Goal: Obtain resource: Obtain resource

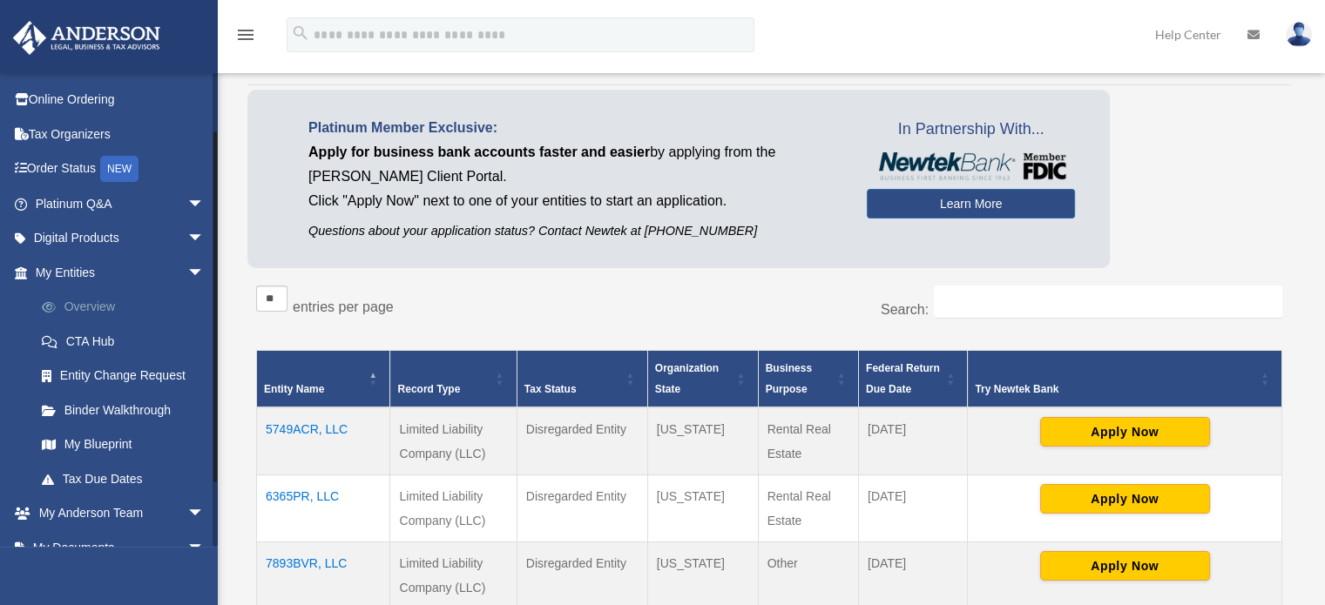
scroll to position [87, 0]
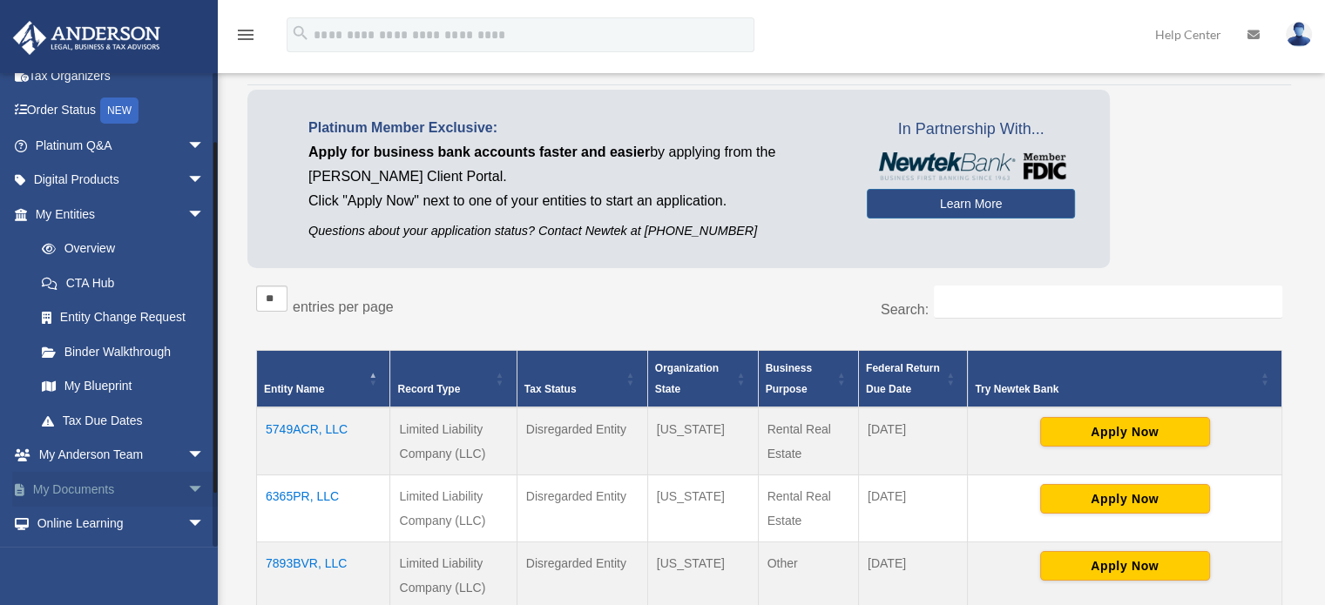
click at [187, 486] on span "arrow_drop_down" at bounding box center [204, 490] width 35 height 36
click at [77, 525] on link "Box" at bounding box center [127, 524] width 206 height 35
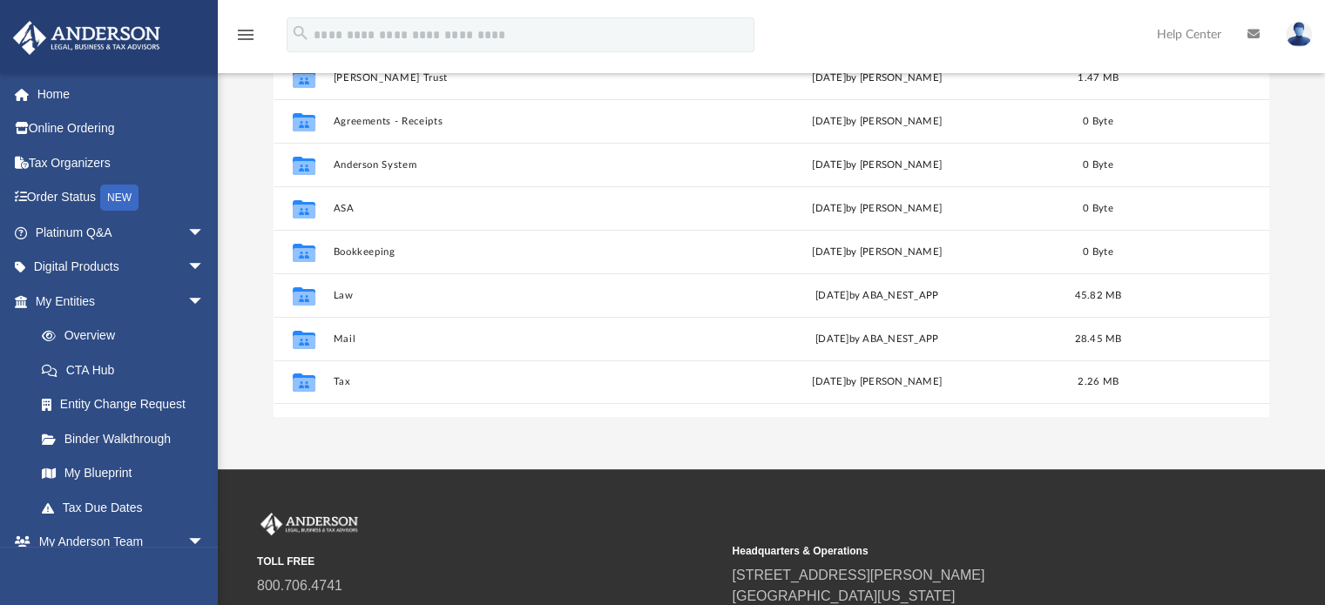
scroll to position [261, 0]
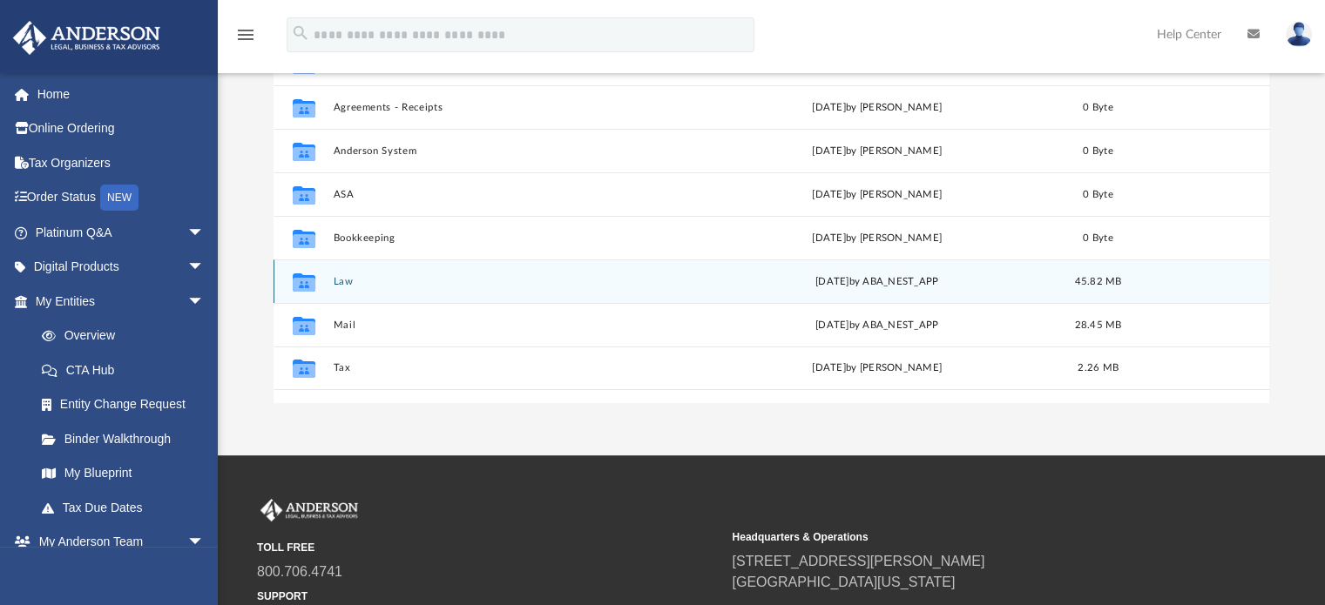
click at [347, 281] on button "Law" at bounding box center [511, 281] width 357 height 11
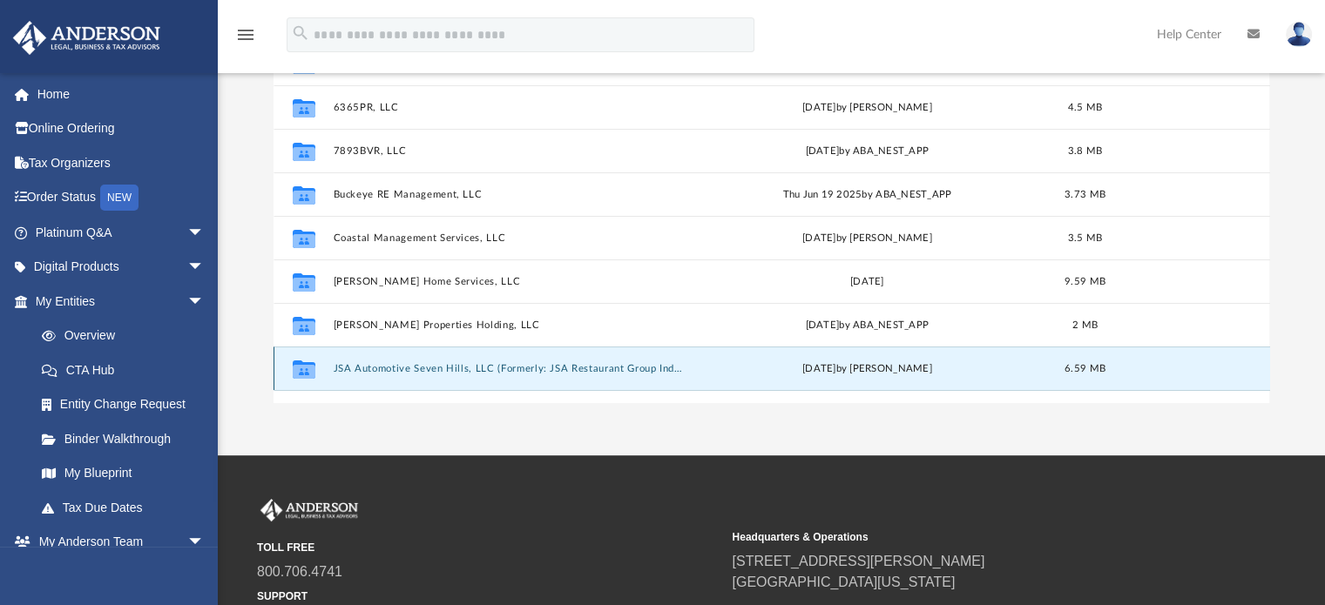
click at [409, 366] on button "JSA Automotive Seven Hills, LLC (Formerly: JSA Restaurant Group Independence, L…" at bounding box center [508, 368] width 351 height 11
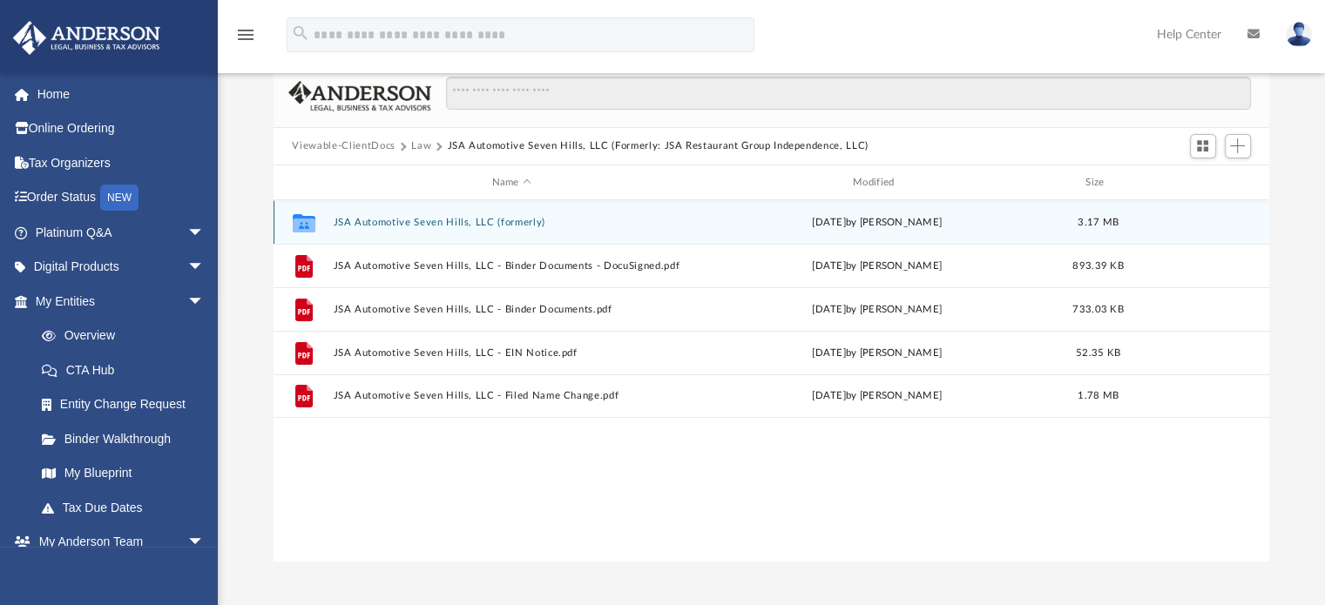
scroll to position [87, 0]
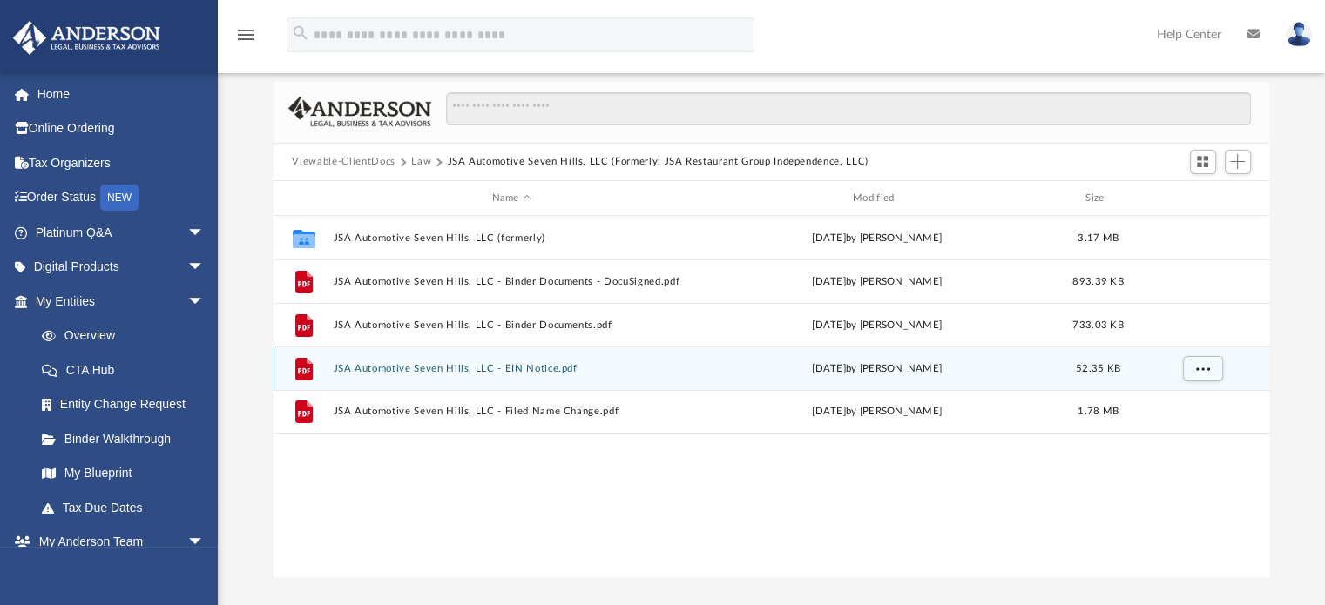
click at [452, 369] on button "JSA Automotive Seven Hills, LLC - EIN Notice.pdf" at bounding box center [511, 368] width 357 height 11
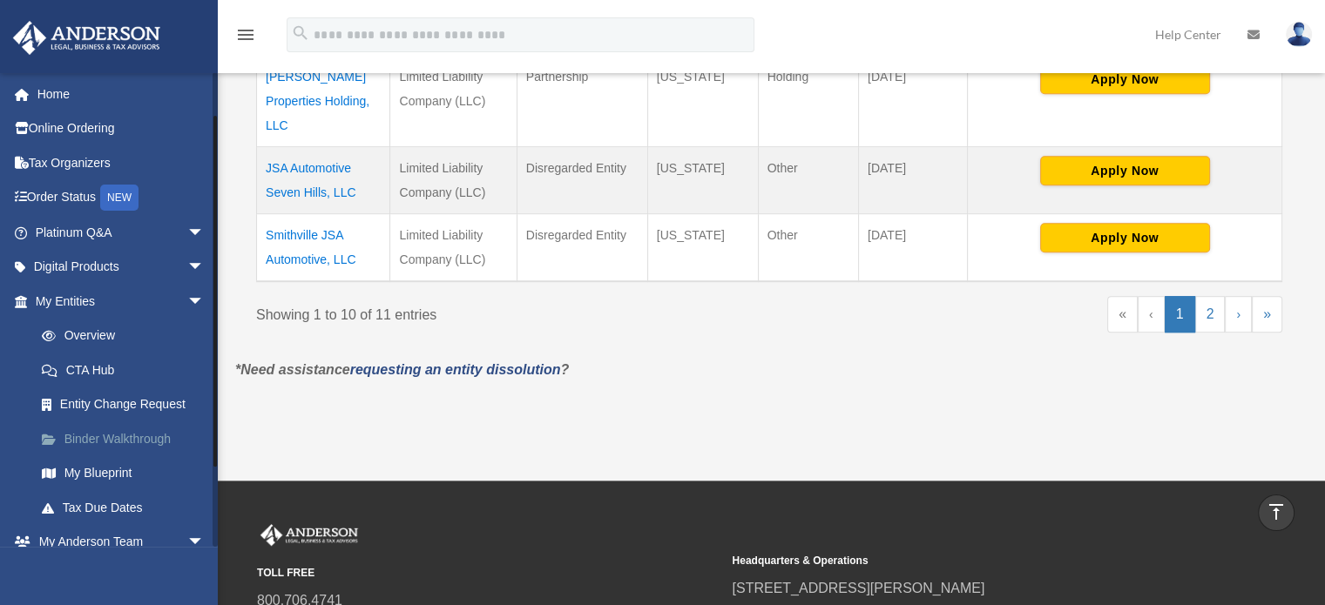
scroll to position [153, 0]
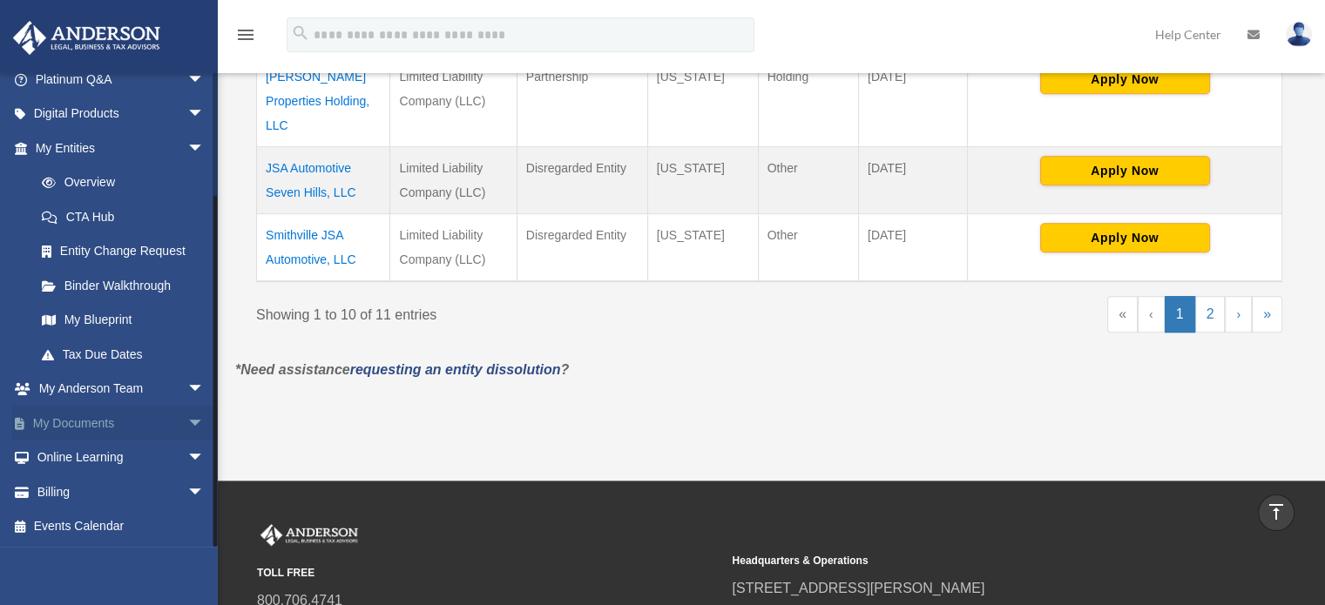
click at [187, 420] on span "arrow_drop_down" at bounding box center [204, 424] width 35 height 36
click at [72, 450] on link "Box" at bounding box center [127, 458] width 206 height 35
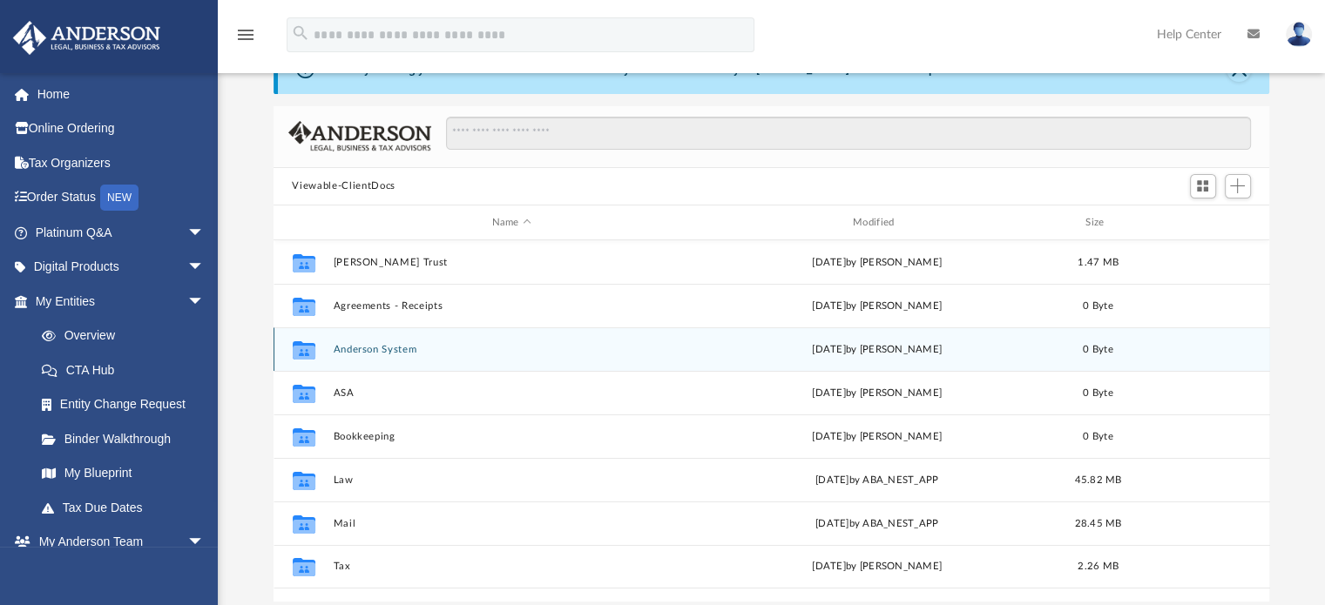
scroll to position [261, 0]
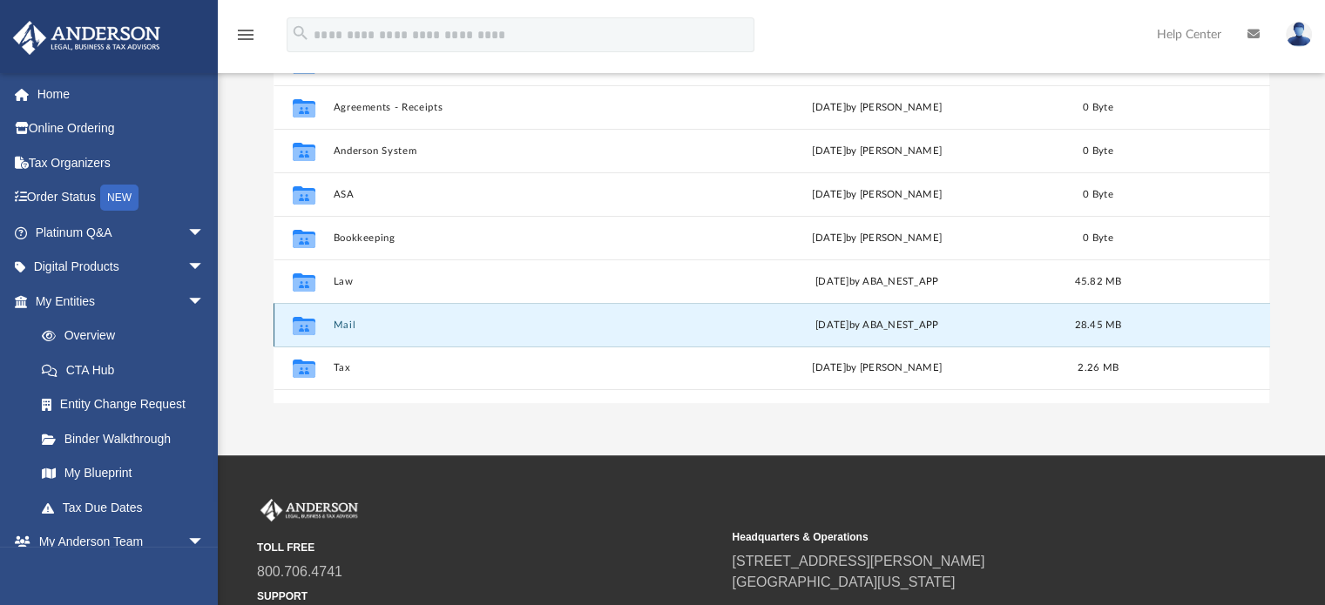
click at [345, 321] on button "Mail" at bounding box center [511, 325] width 357 height 11
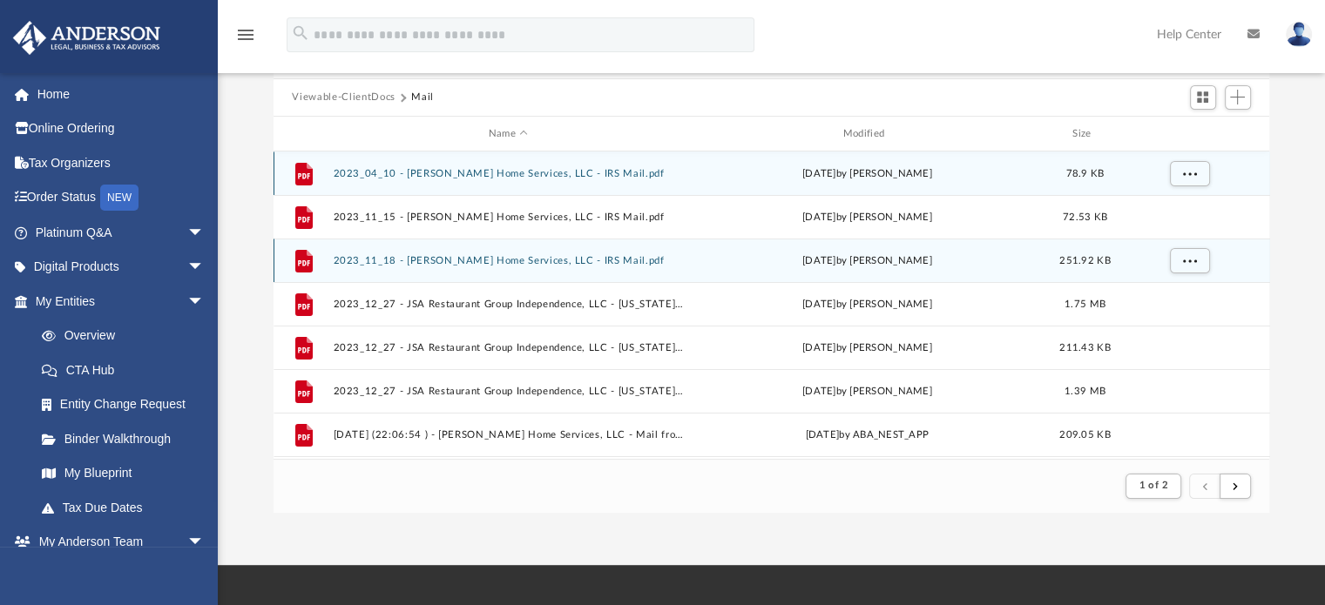
scroll to position [174, 0]
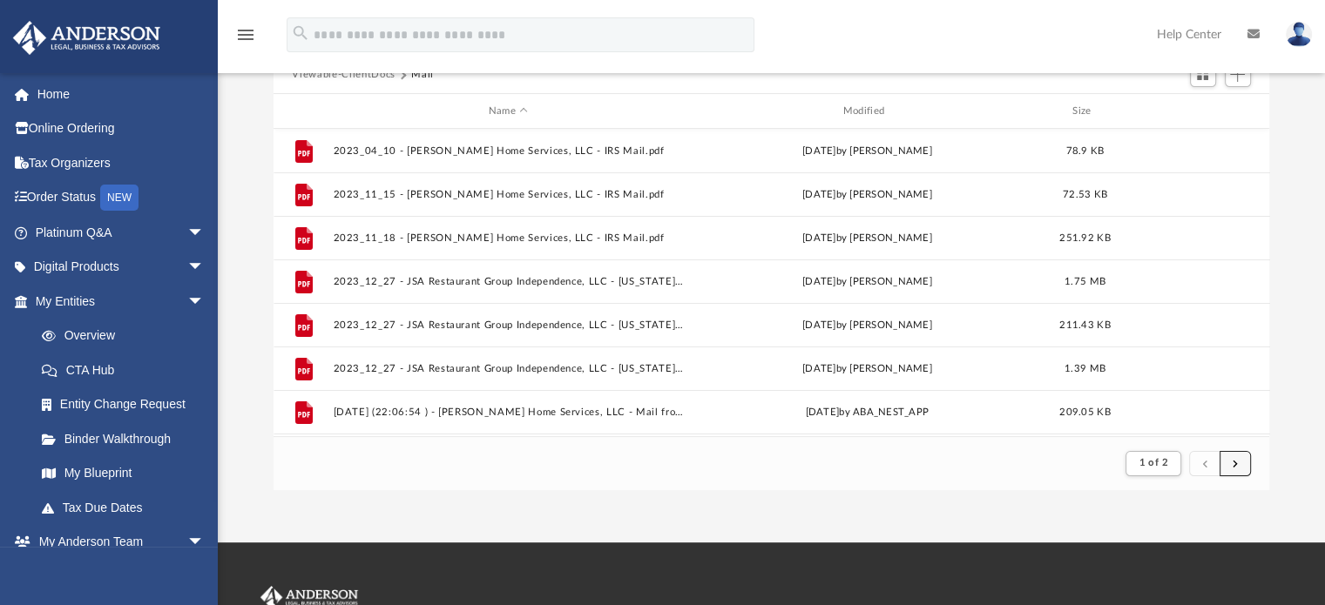
click at [1231, 465] on button "submit" at bounding box center [1235, 463] width 31 height 25
click at [686, 111] on div "Name Modified Size" at bounding box center [772, 111] width 997 height 35
drag, startPoint x: 676, startPoint y: 114, endPoint x: 773, endPoint y: 111, distance: 96.8
click at [773, 111] on div "Name Modified Size" at bounding box center [772, 111] width 997 height 35
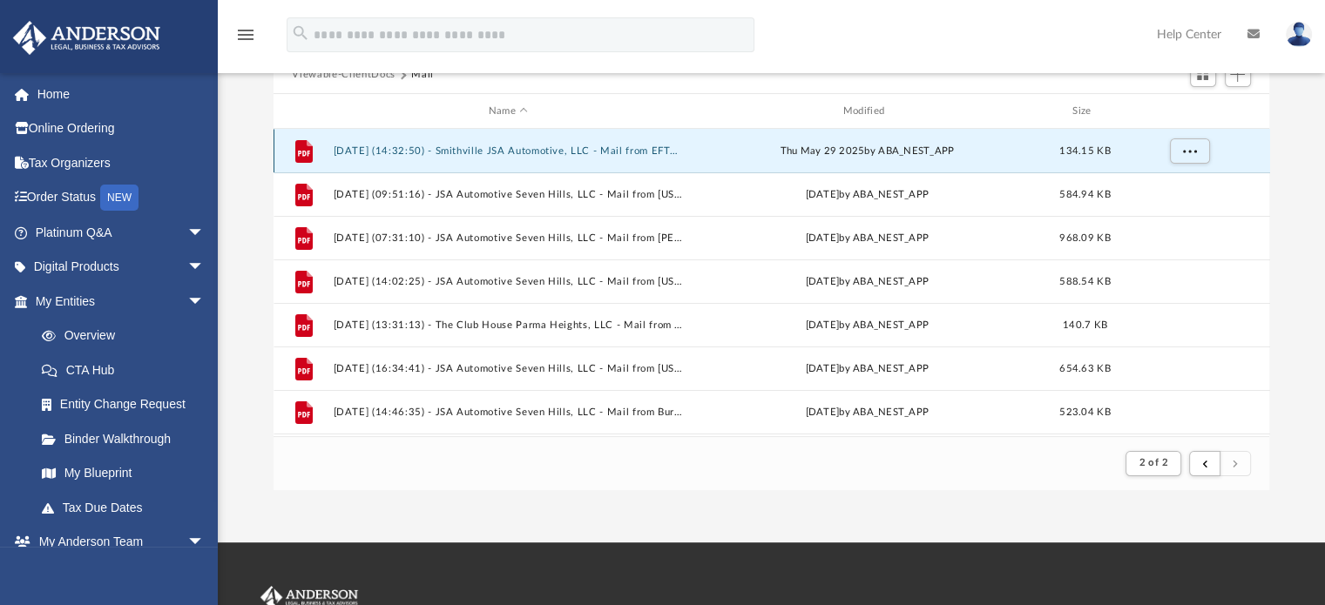
click at [605, 147] on button "2025.05.29 (14:32:50) - Smithville JSA Automotive, LLC - Mail from EFTPS Electr…" at bounding box center [508, 150] width 351 height 11
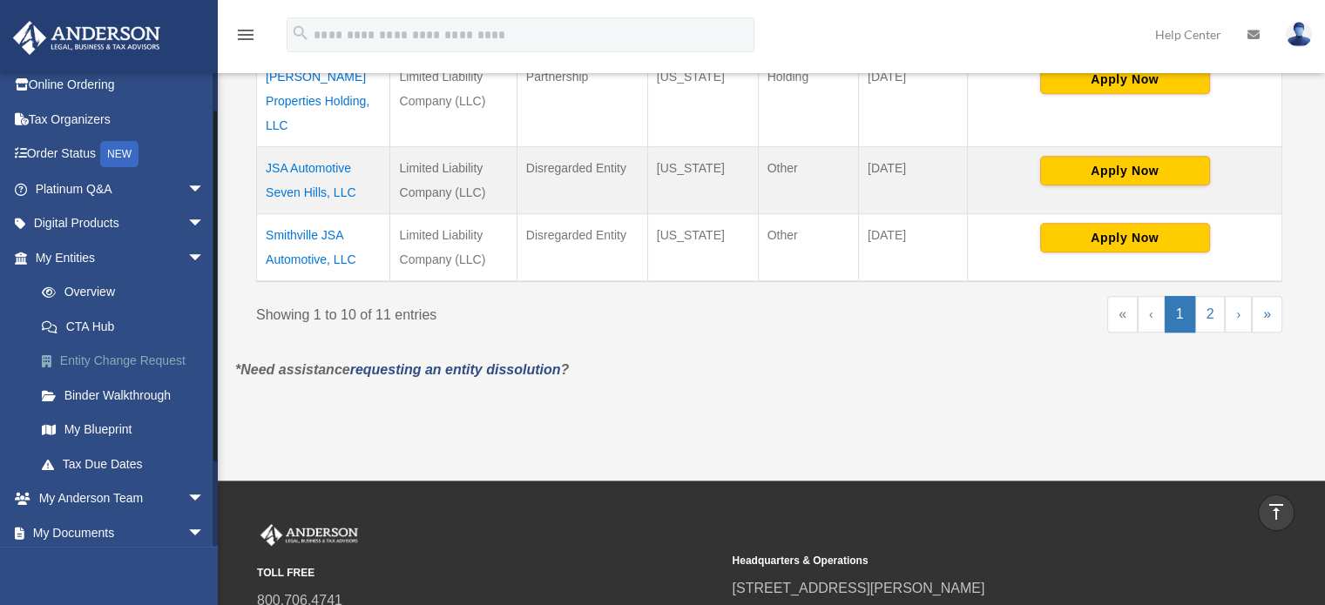
scroll to position [153, 0]
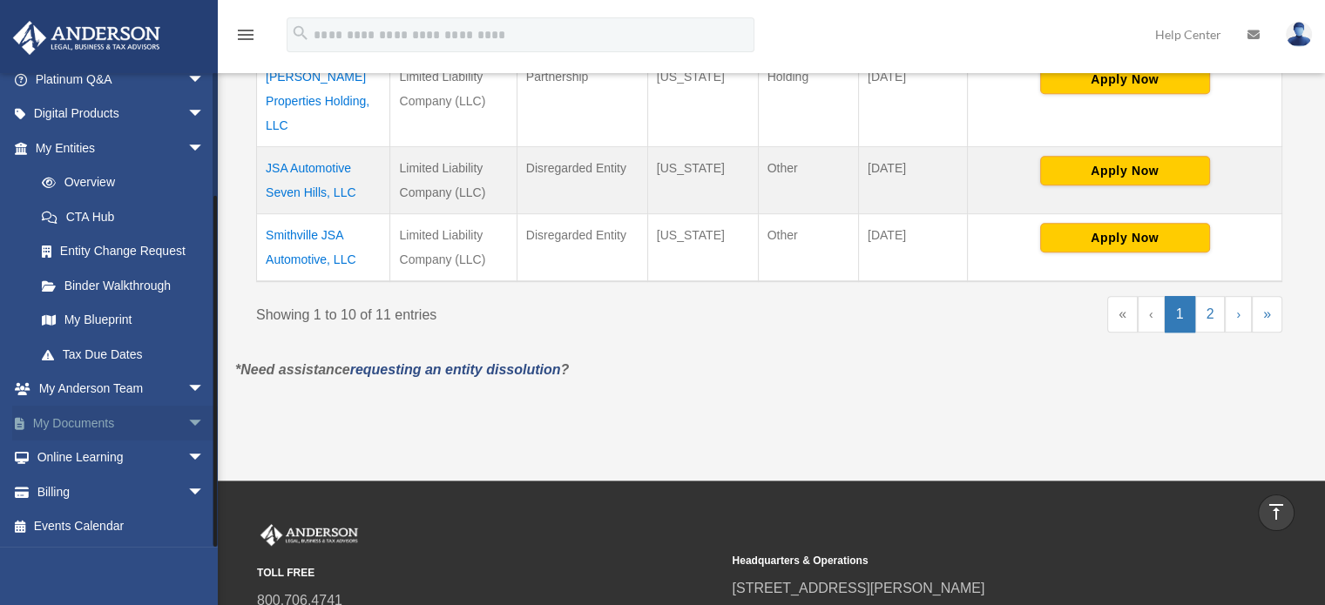
click at [187, 419] on span "arrow_drop_down" at bounding box center [204, 424] width 35 height 36
click at [71, 456] on link "Box" at bounding box center [127, 458] width 206 height 35
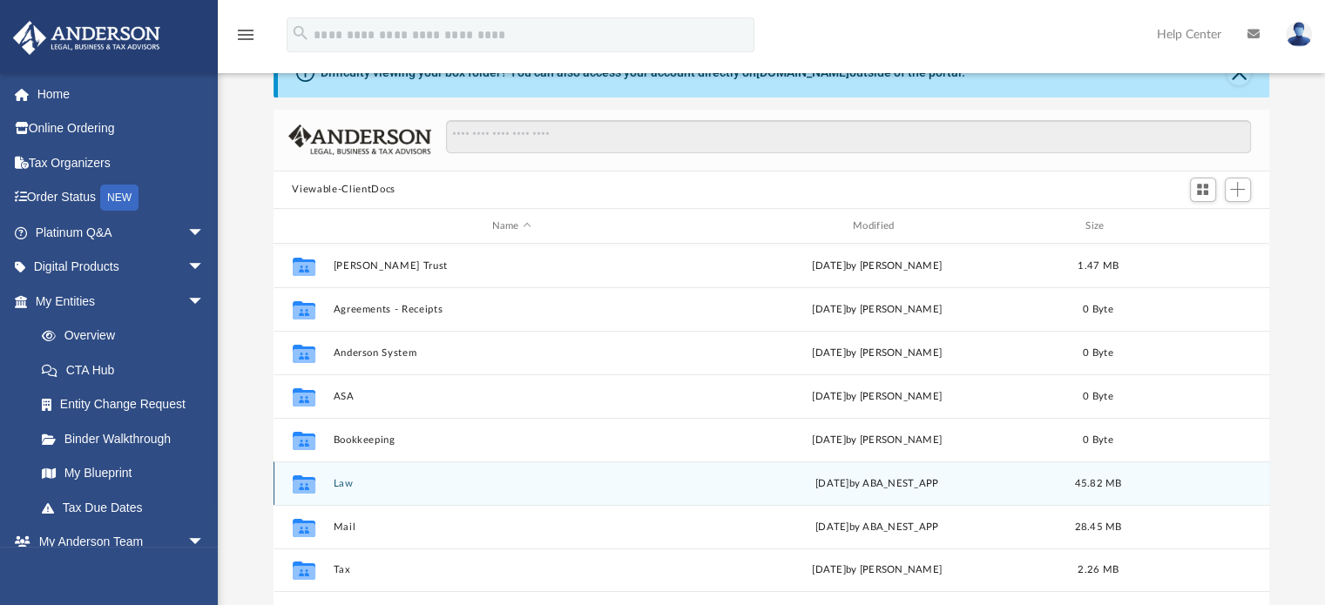
scroll to position [87, 0]
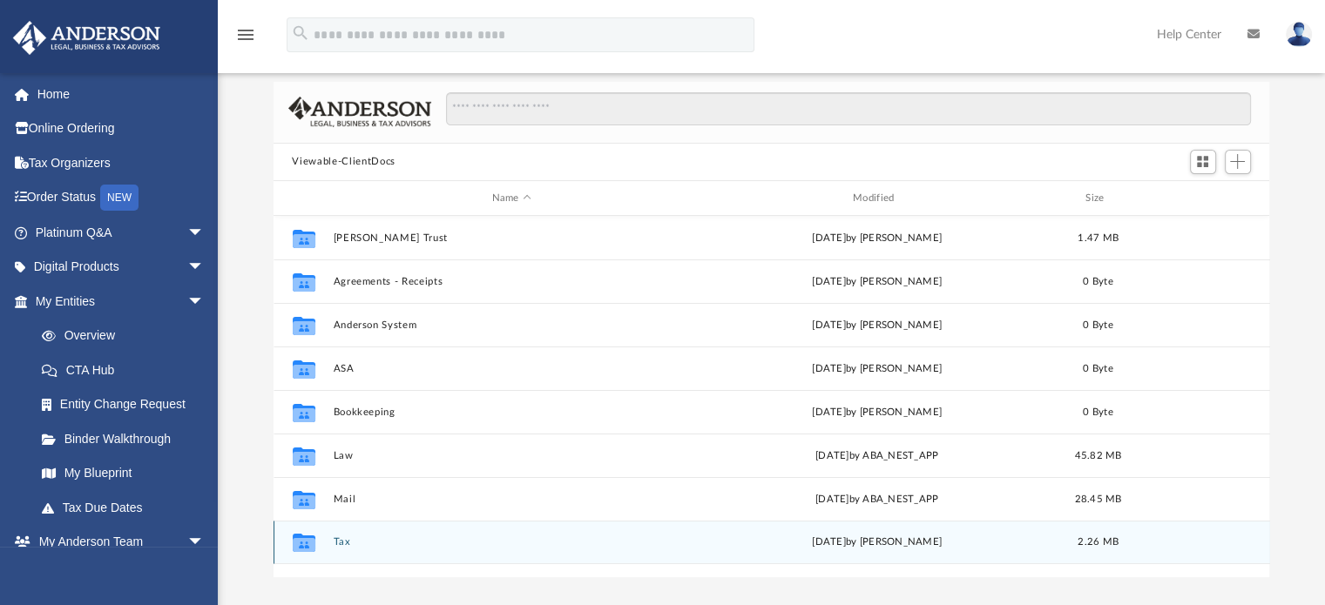
click at [342, 542] on button "Tax" at bounding box center [511, 543] width 357 height 11
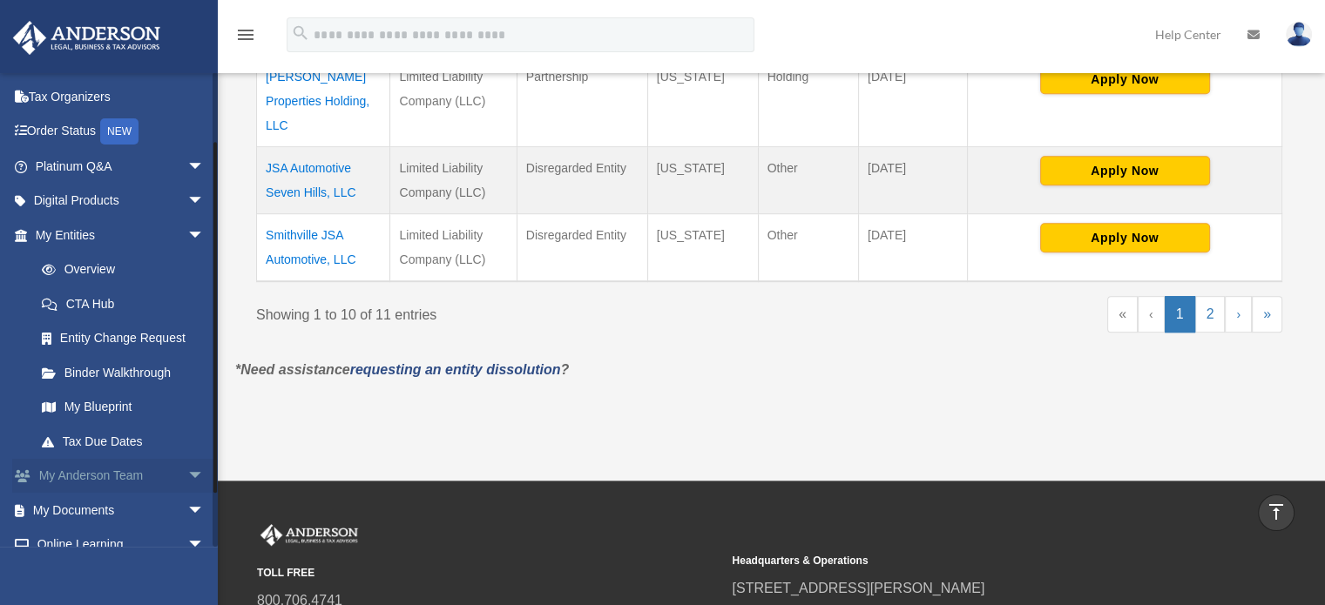
scroll to position [87, 0]
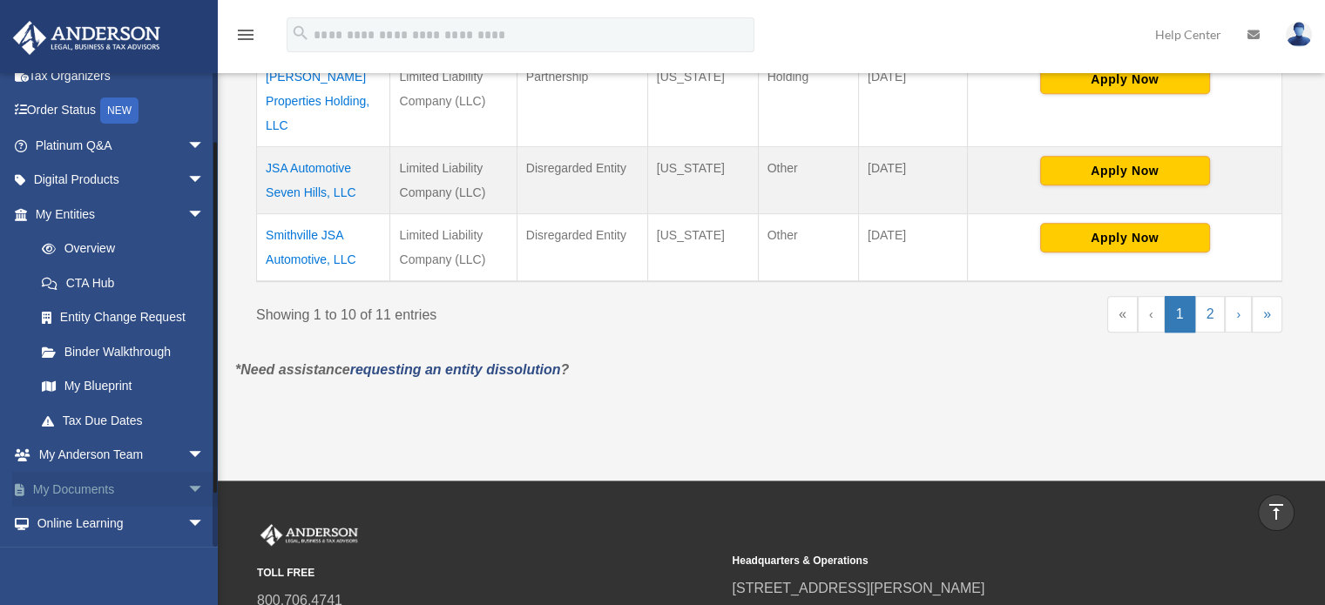
click at [187, 484] on span "arrow_drop_down" at bounding box center [204, 490] width 35 height 36
click at [68, 516] on link "Box" at bounding box center [127, 524] width 206 height 35
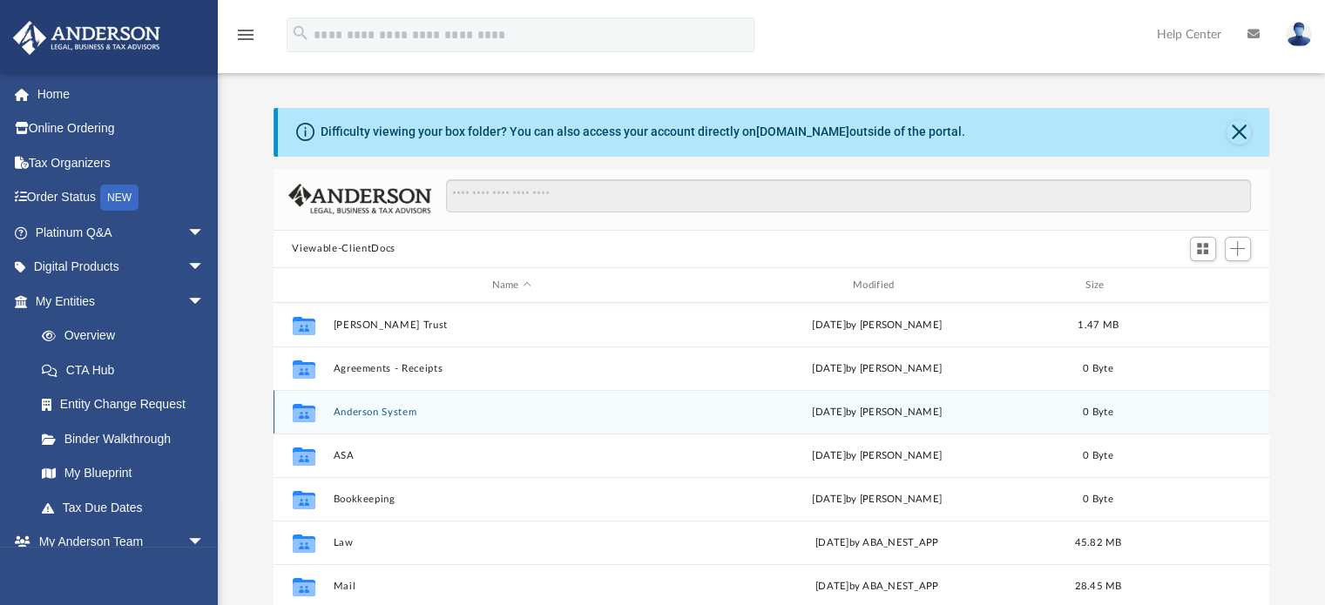
scroll to position [174, 0]
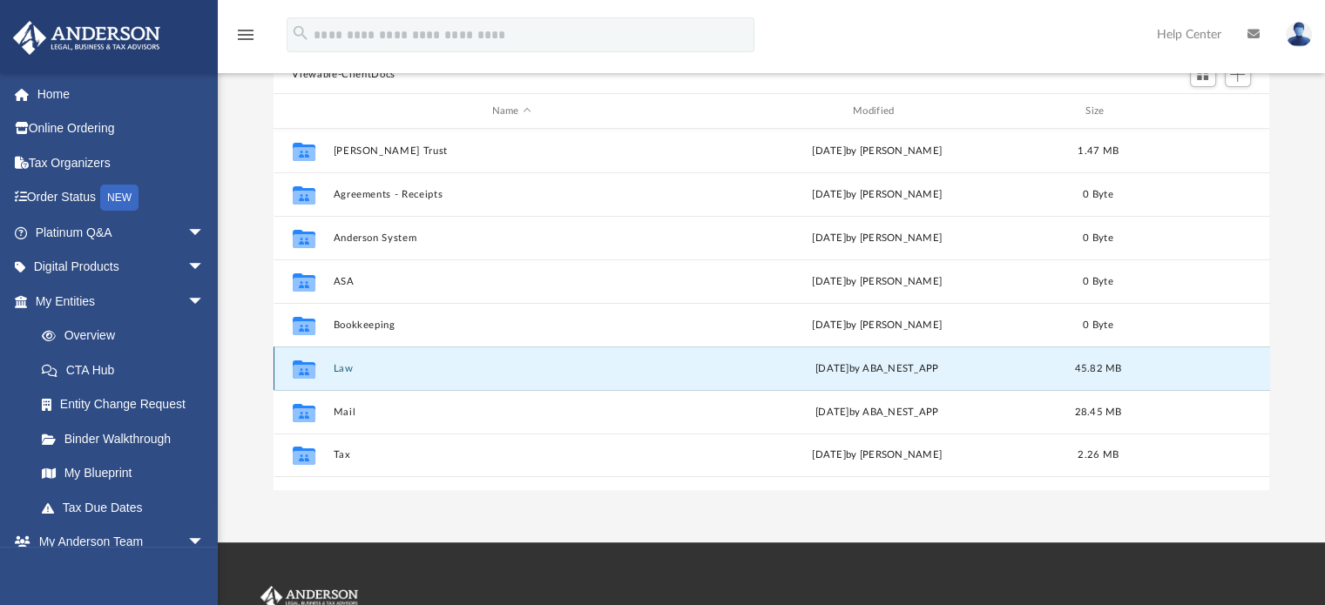
click at [336, 363] on button "Law" at bounding box center [511, 368] width 357 height 11
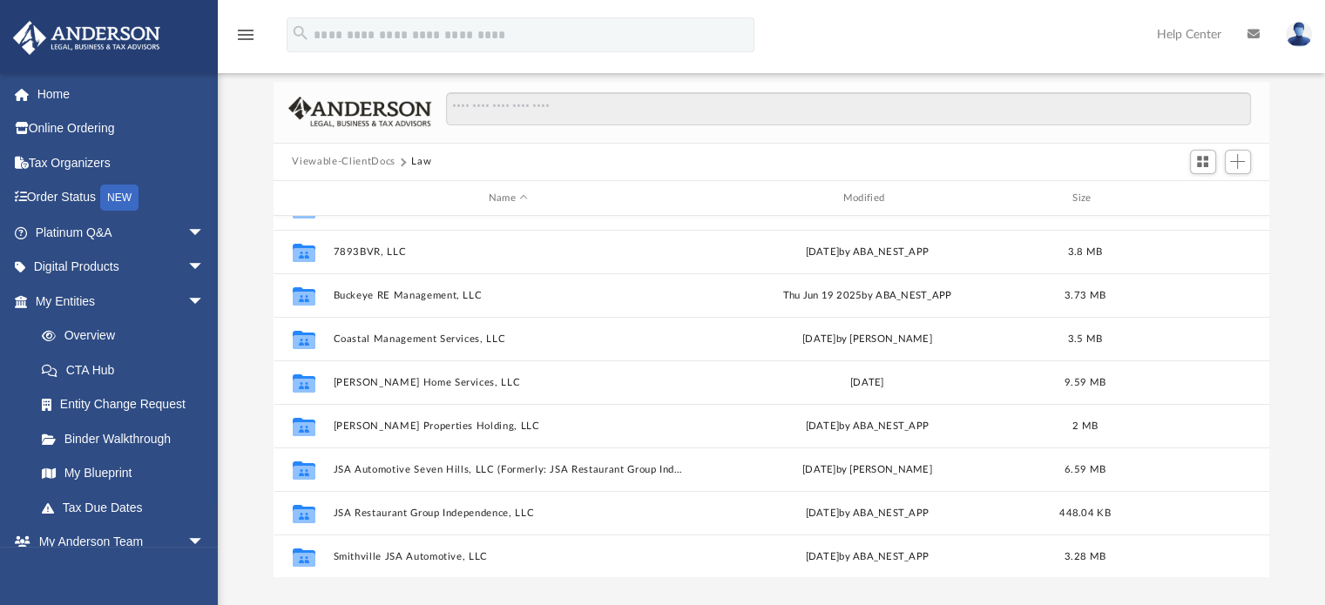
scroll to position [118, 0]
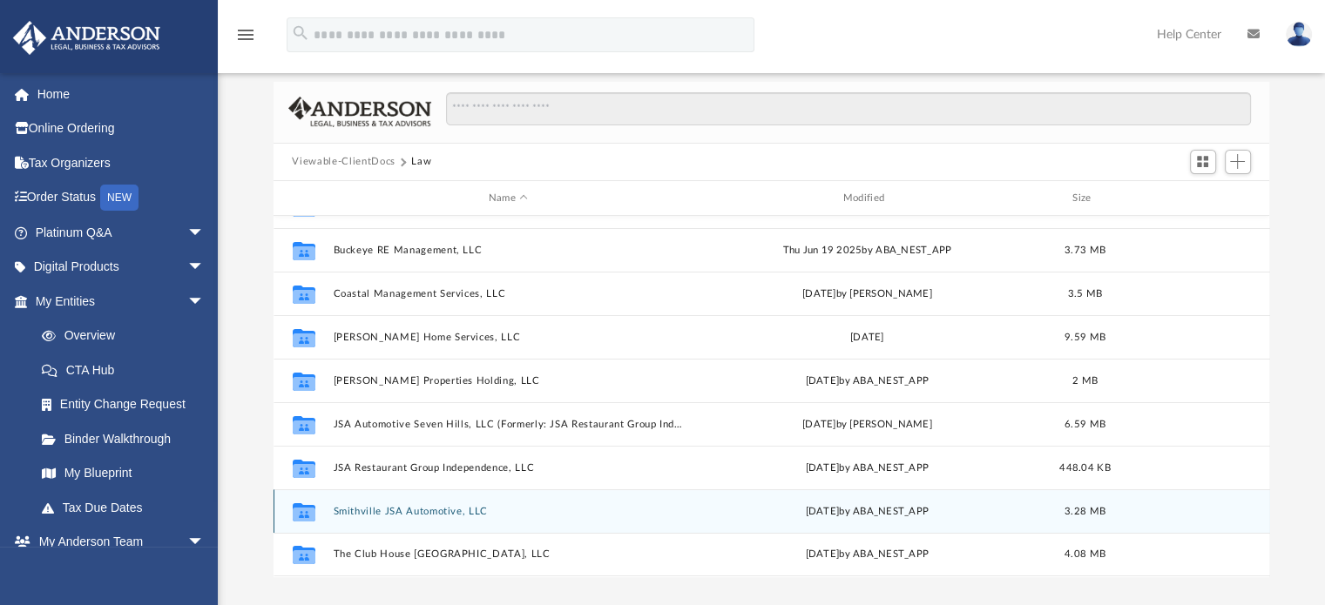
click at [436, 511] on button "Smithville JSA Automotive, LLC" at bounding box center [508, 511] width 351 height 11
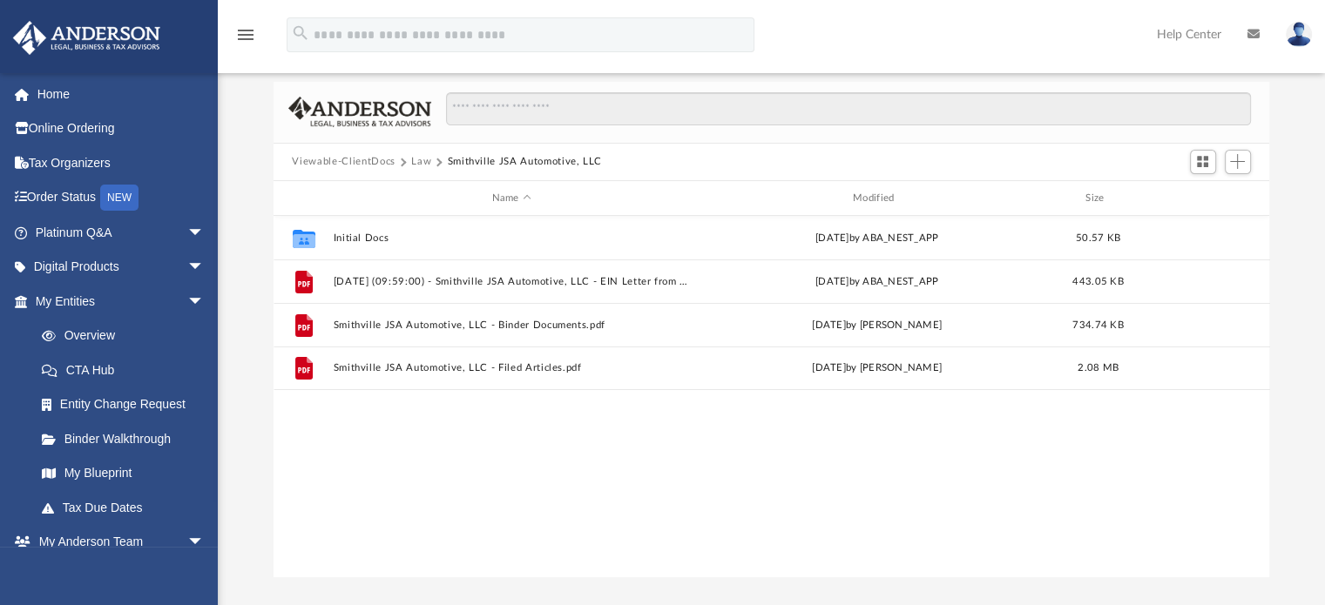
scroll to position [0, 0]
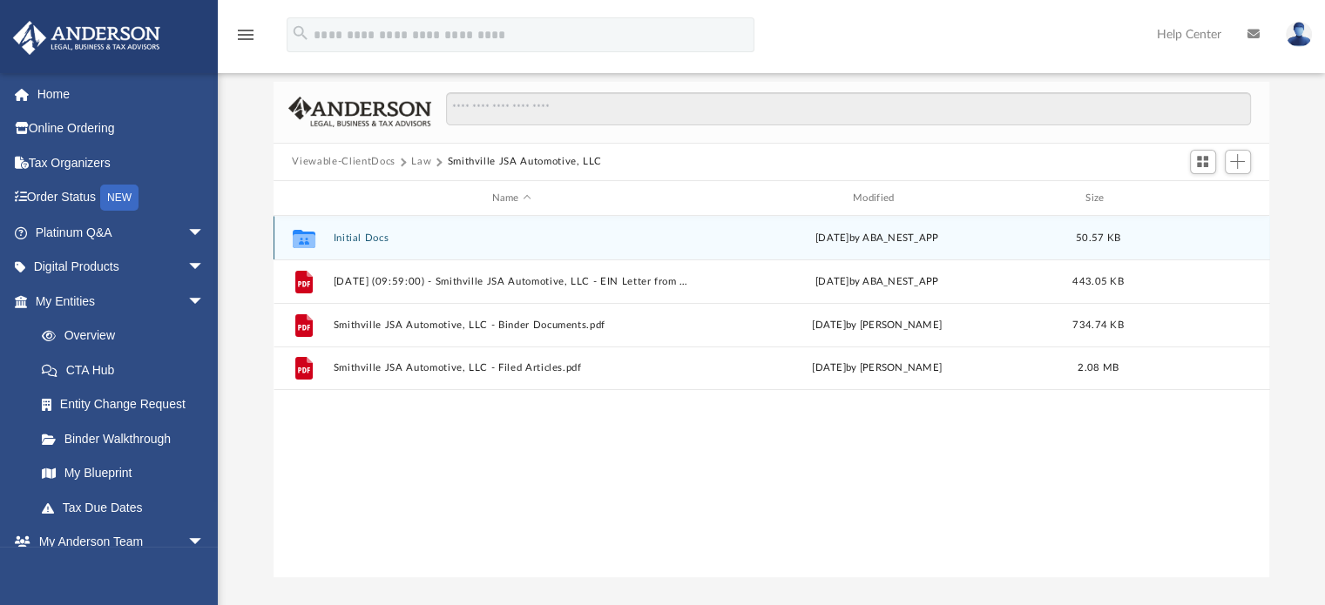
click at [360, 235] on button "Initial Docs" at bounding box center [511, 238] width 357 height 11
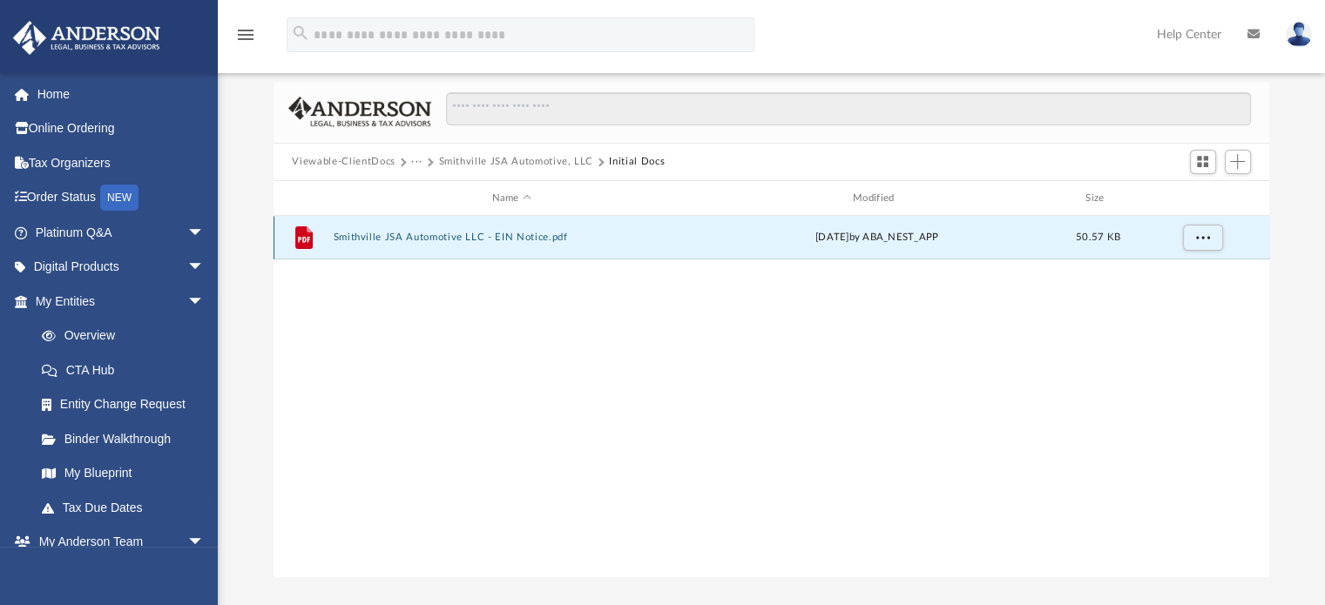
click at [422, 233] on button "Smithville JSA Automotive LLC - EIN Notice.pdf" at bounding box center [511, 238] width 357 height 11
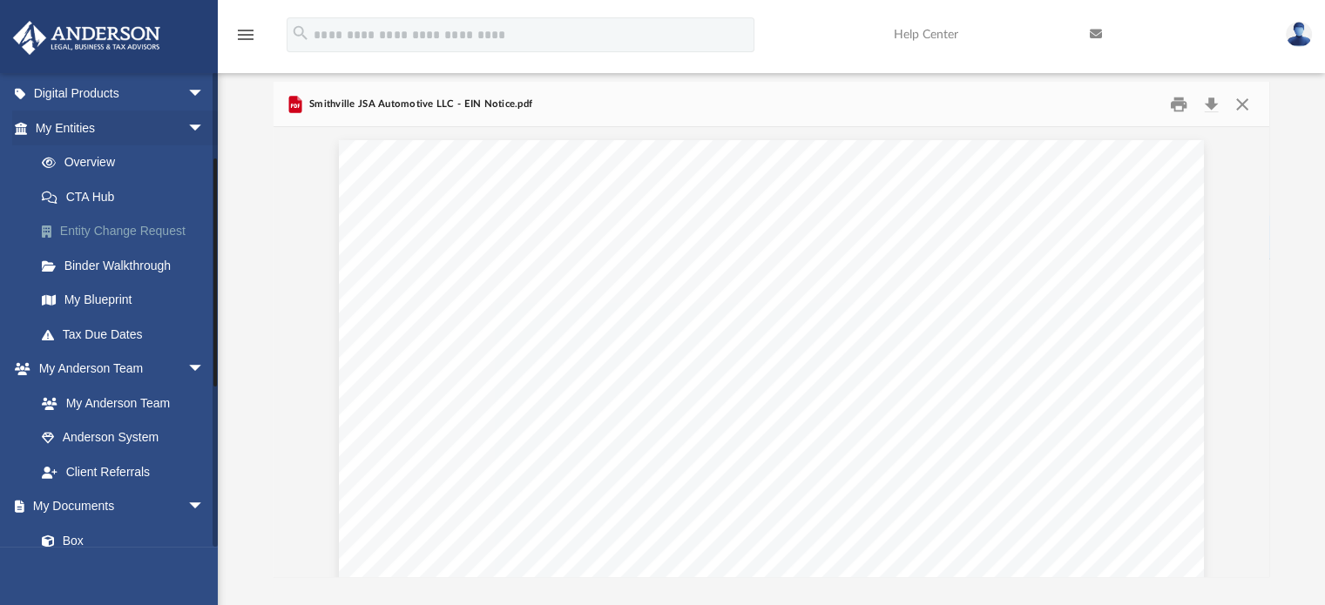
scroll to position [174, 0]
click at [80, 537] on link "Box" at bounding box center [127, 540] width 206 height 35
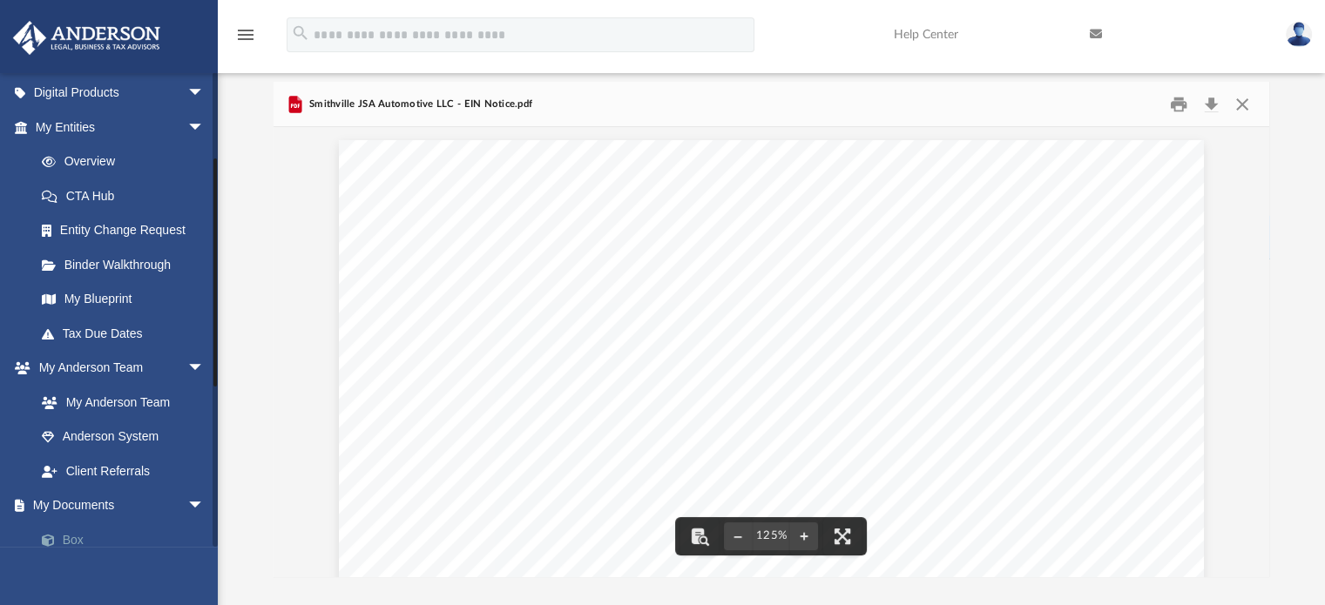
click at [75, 535] on link "Box" at bounding box center [127, 540] width 206 height 35
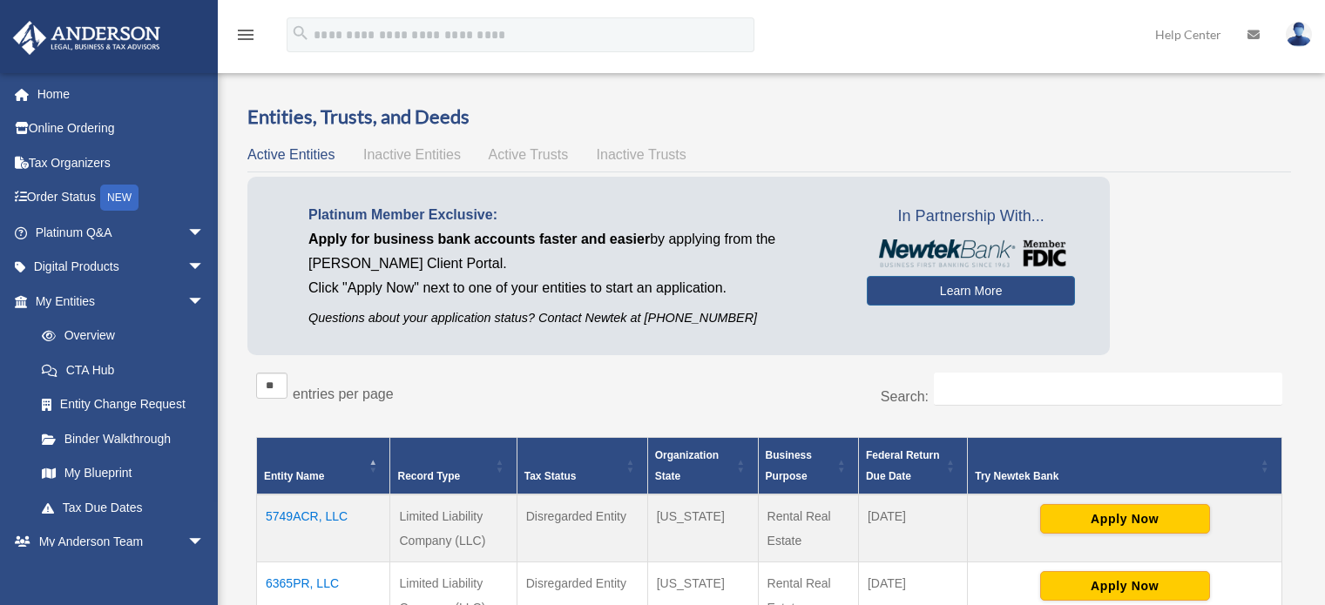
scroll to position [958, 0]
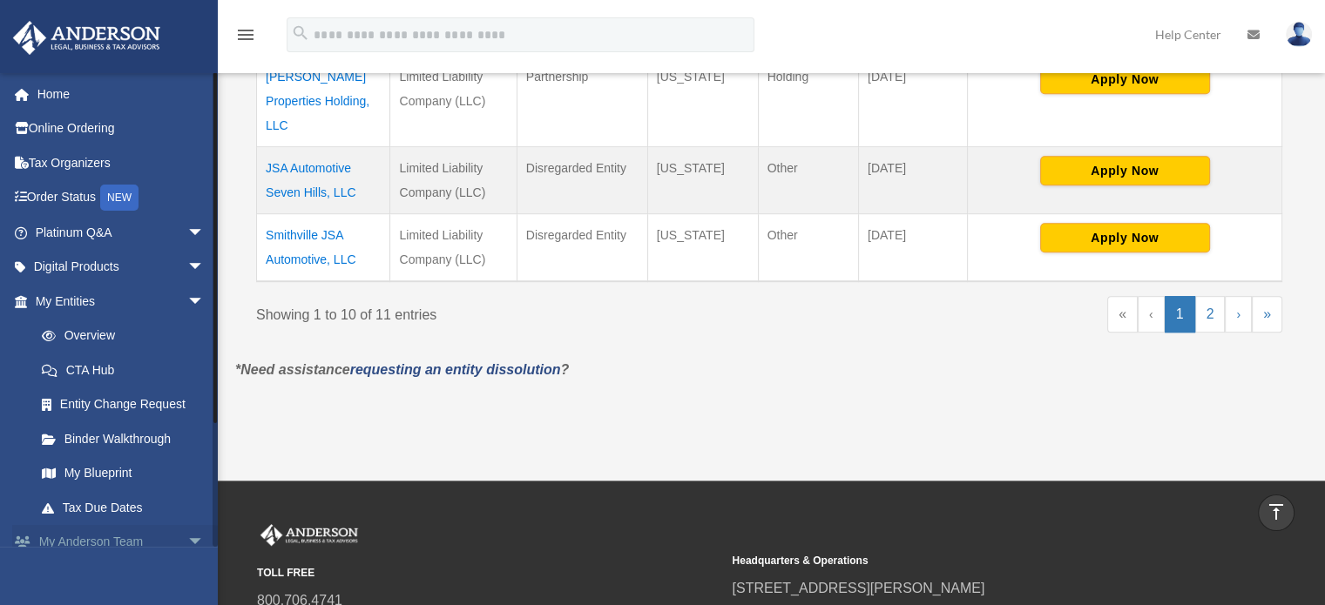
click at [187, 540] on span "arrow_drop_down" at bounding box center [204, 543] width 35 height 36
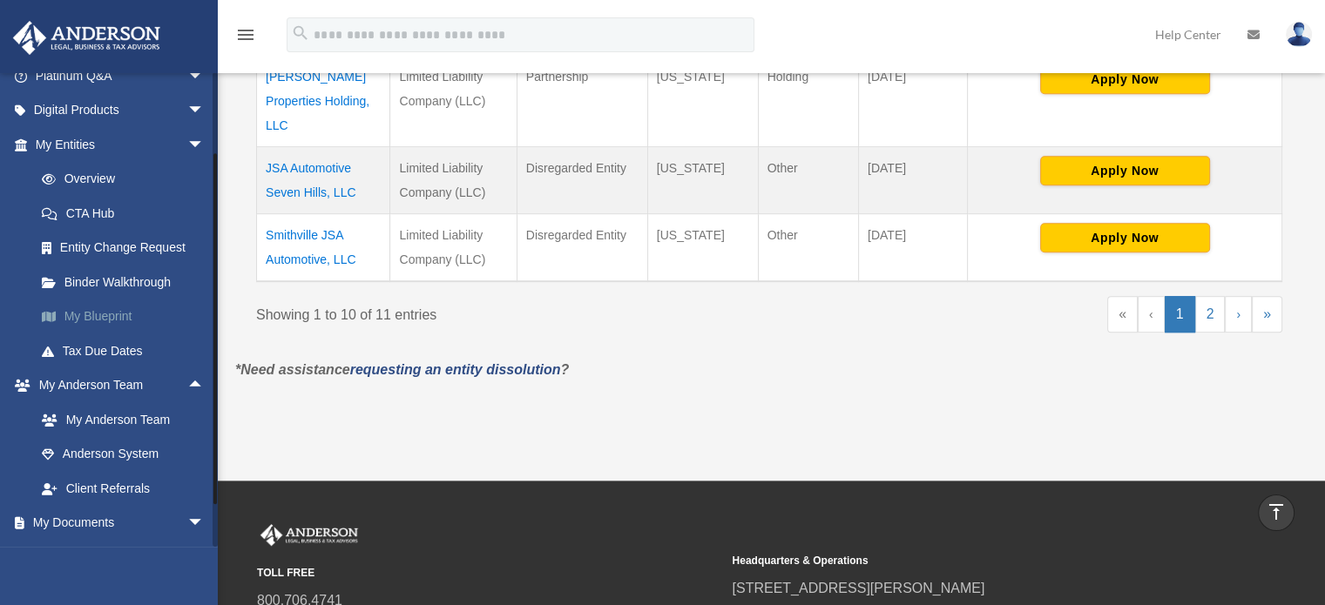
scroll to position [174, 0]
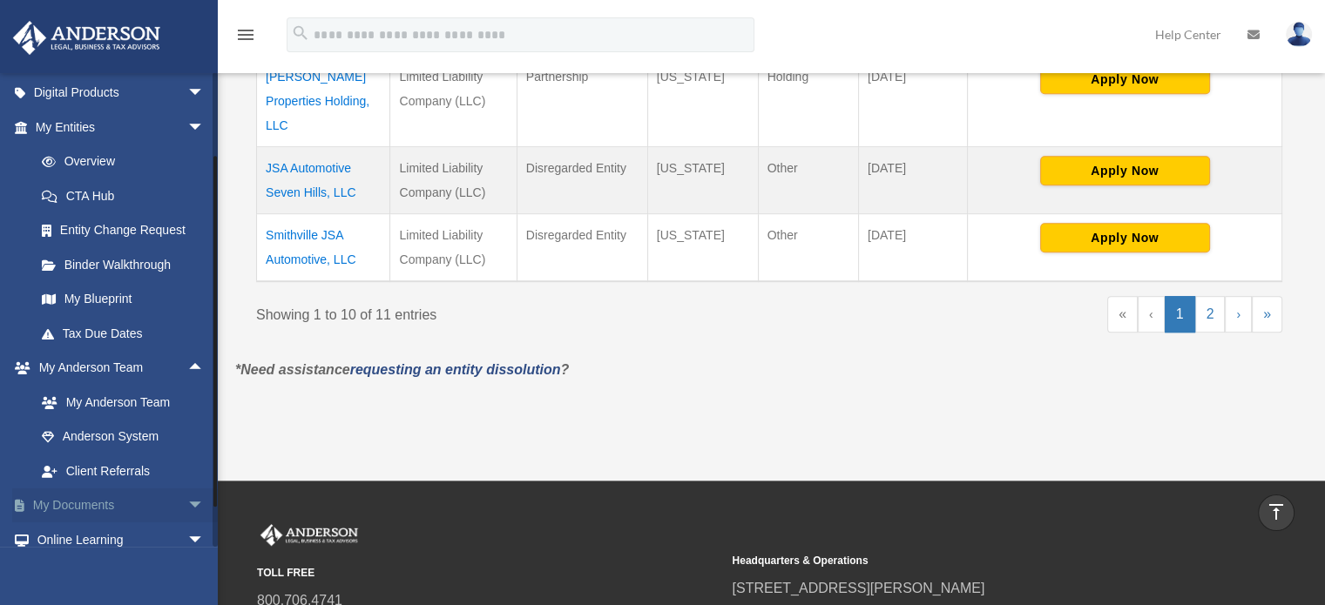
click at [187, 505] on span "arrow_drop_down" at bounding box center [204, 507] width 35 height 36
click at [78, 535] on link "Box" at bounding box center [127, 540] width 206 height 35
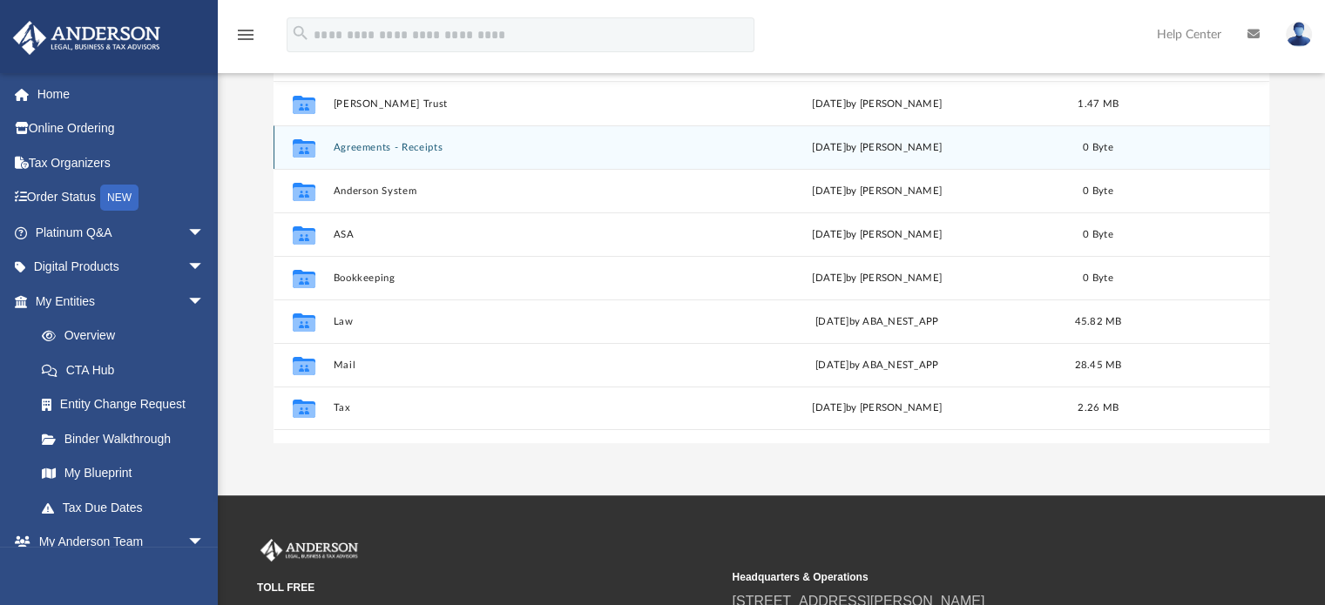
scroll to position [261, 0]
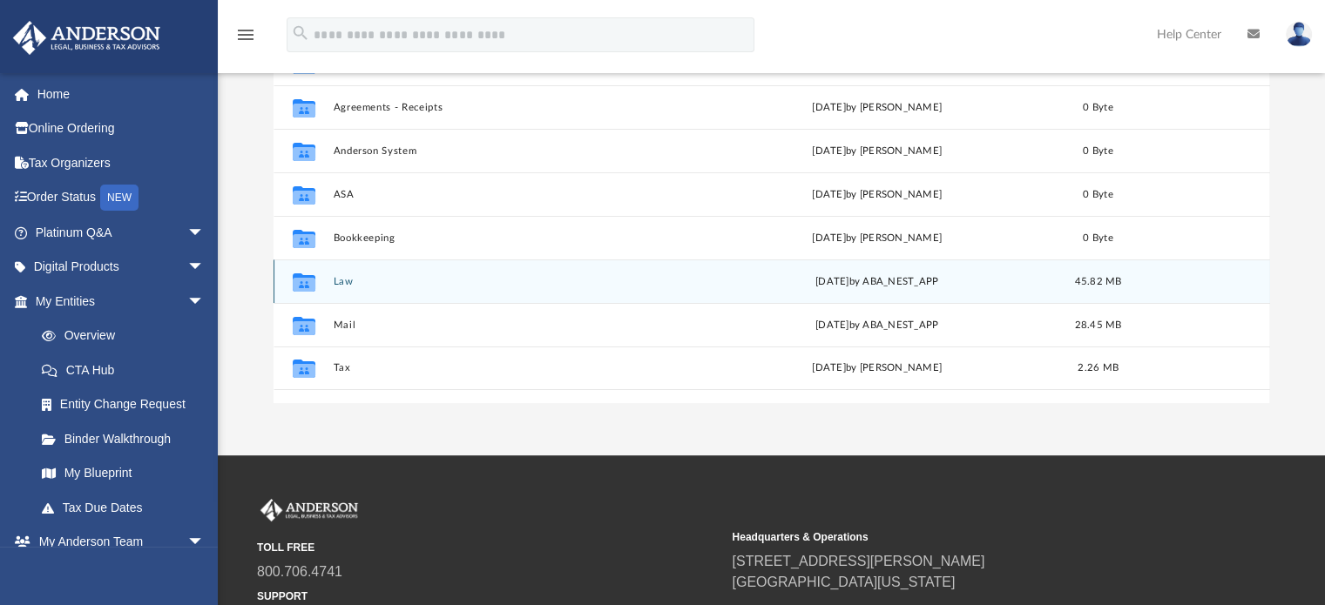
click at [345, 281] on button "Law" at bounding box center [511, 281] width 357 height 11
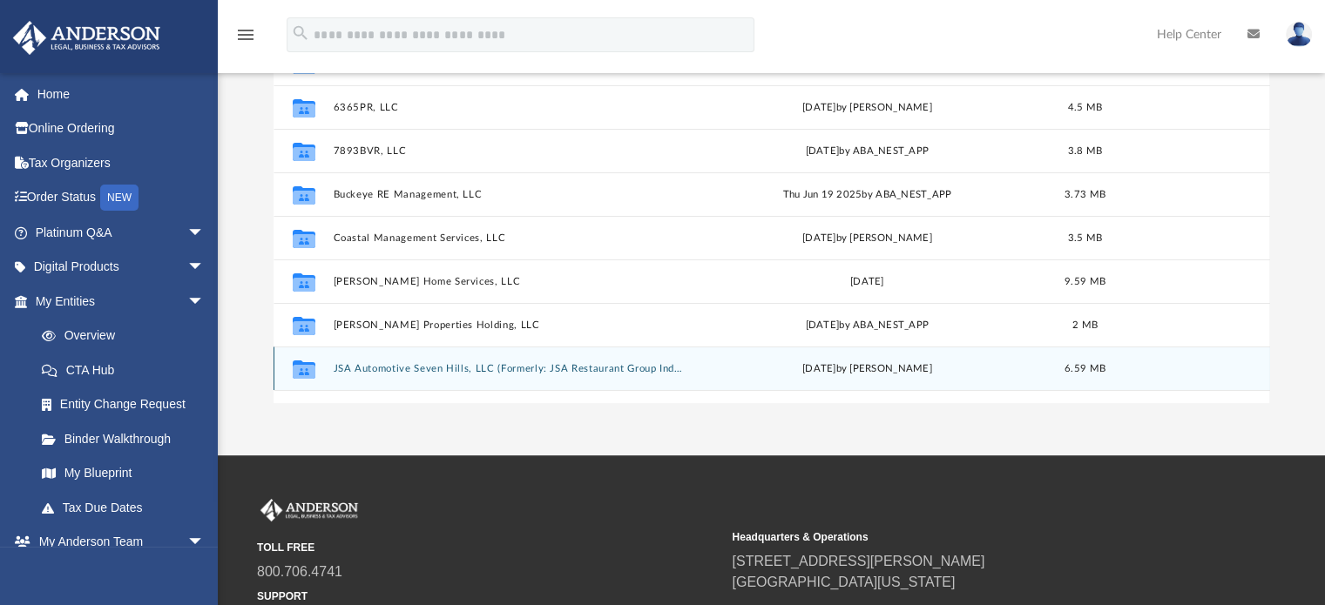
click at [418, 369] on button "JSA Automotive Seven Hills, LLC (Formerly: JSA Restaurant Group Independence, L…" at bounding box center [508, 368] width 351 height 11
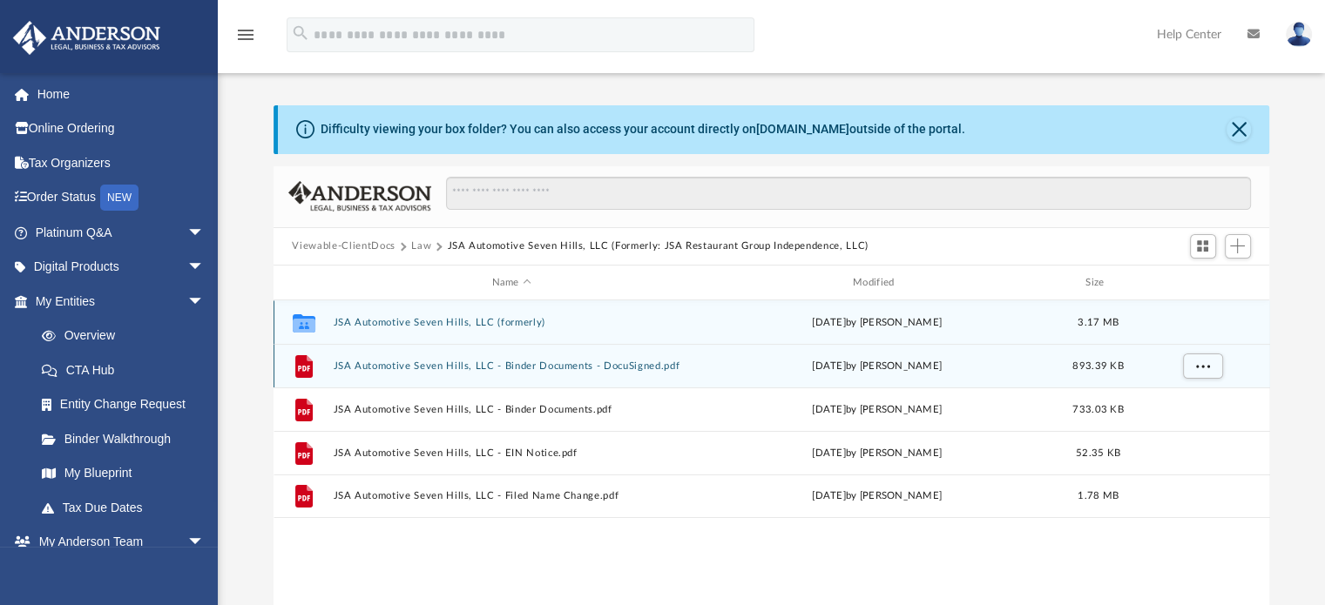
scroll to position [0, 0]
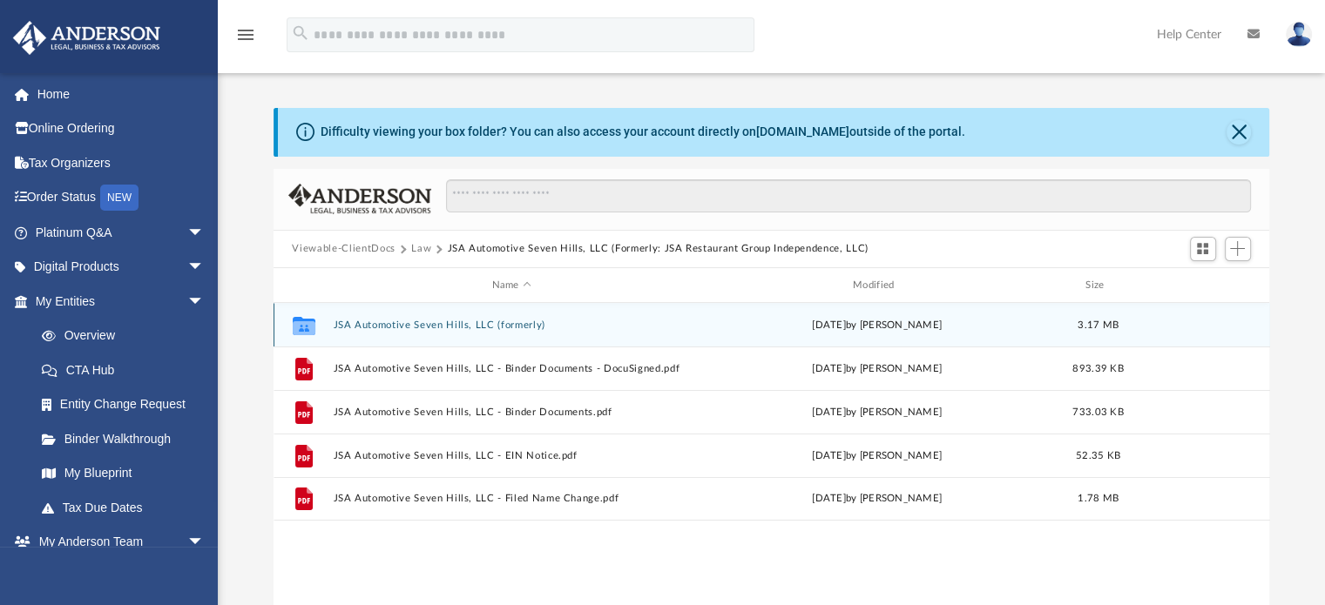
click at [401, 321] on button "JSA Automotive Seven Hills, LLC (formerly)" at bounding box center [511, 325] width 357 height 11
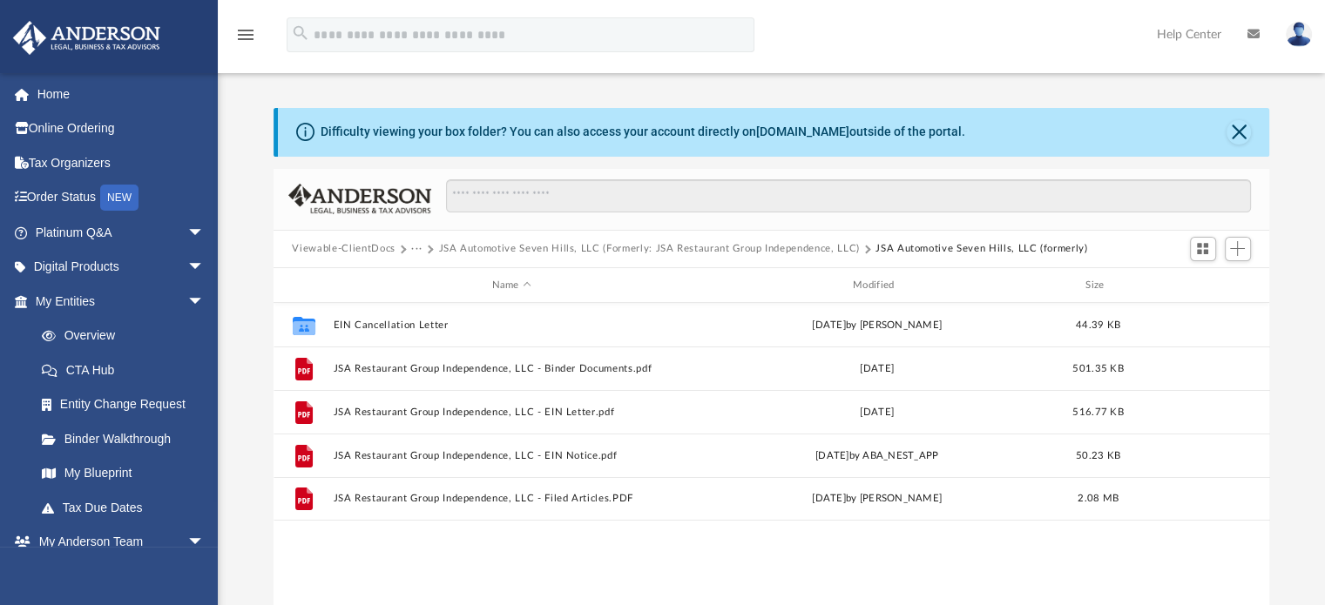
click at [774, 247] on button "JSA Automotive Seven Hills, LLC (Formerly: JSA Restaurant Group Independence, L…" at bounding box center [648, 249] width 421 height 16
